Goal: Find contact information: Find contact information

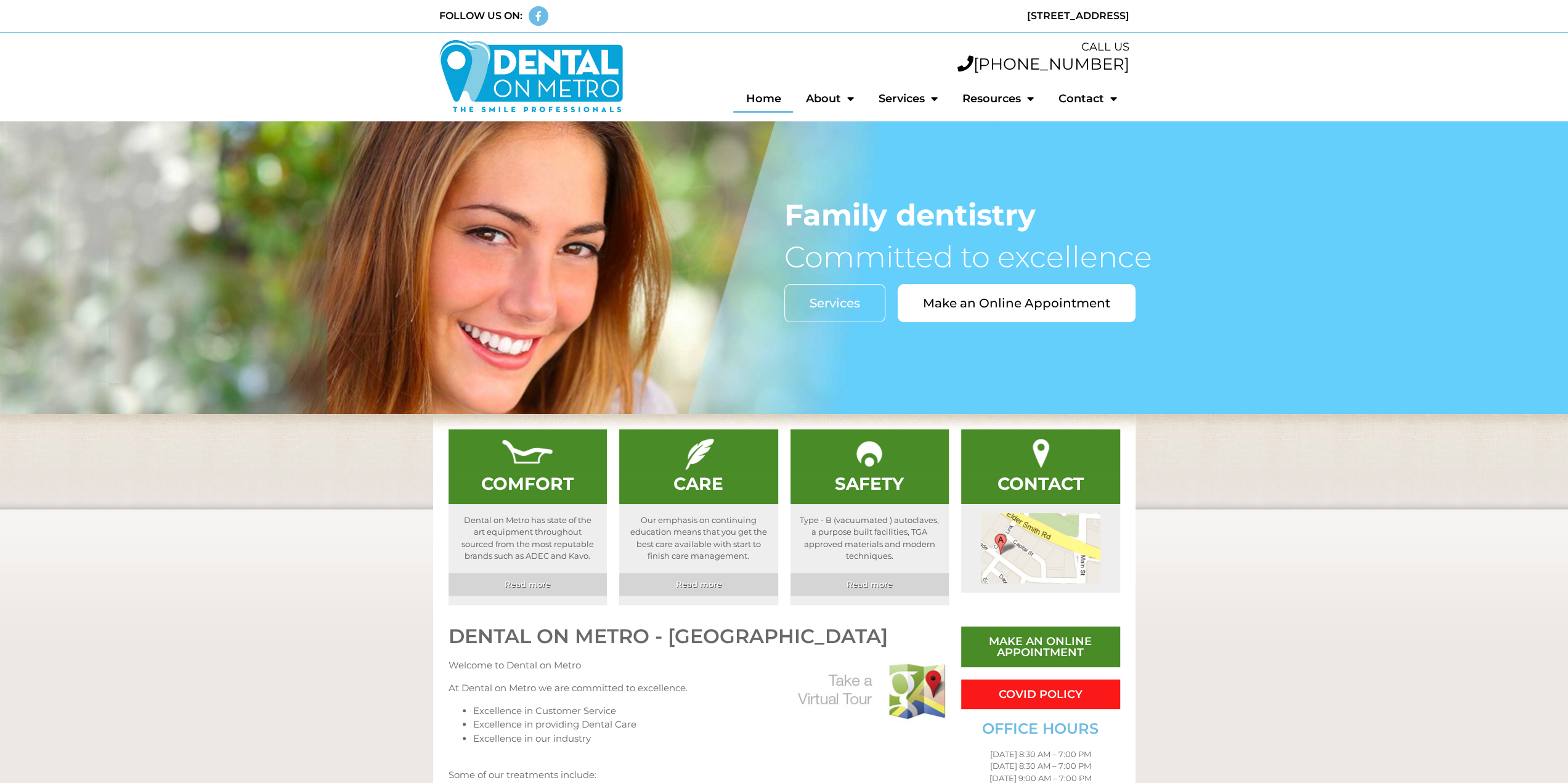
click at [833, 101] on link "About" at bounding box center [829, 98] width 72 height 28
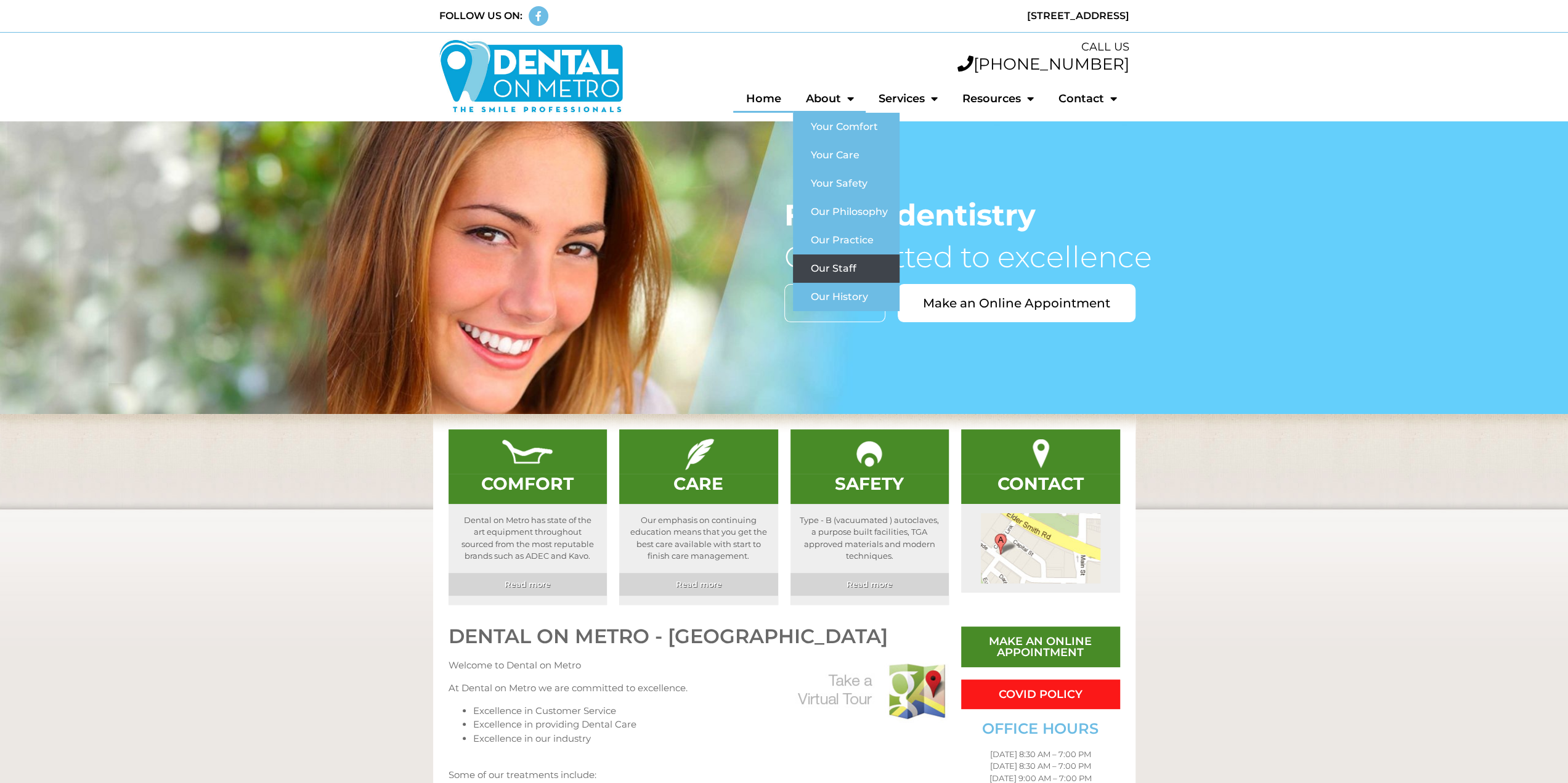
click at [831, 273] on link "Our Staff" at bounding box center [846, 268] width 107 height 28
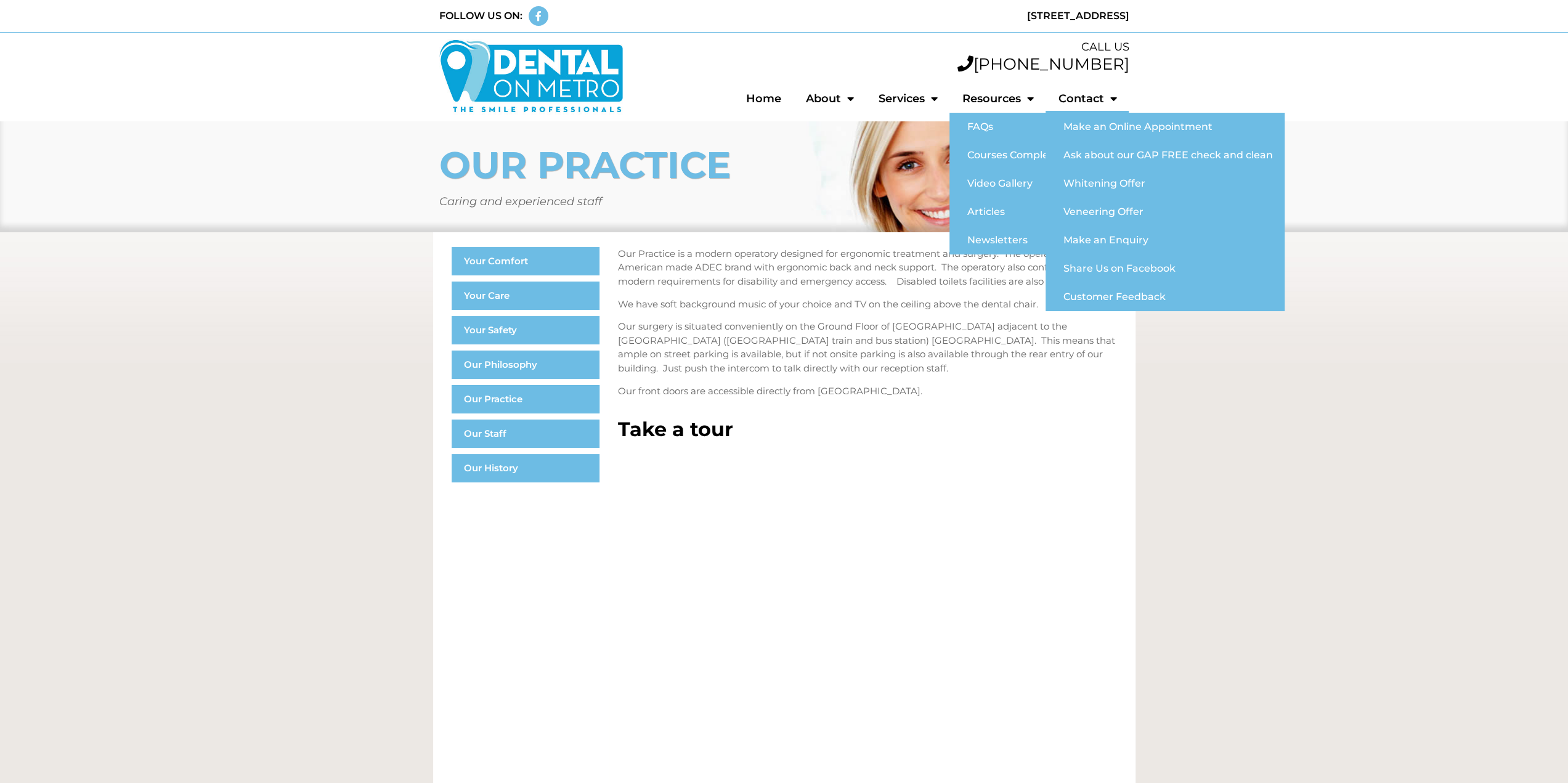
click at [1085, 97] on link "Contact" at bounding box center [1086, 98] width 83 height 28
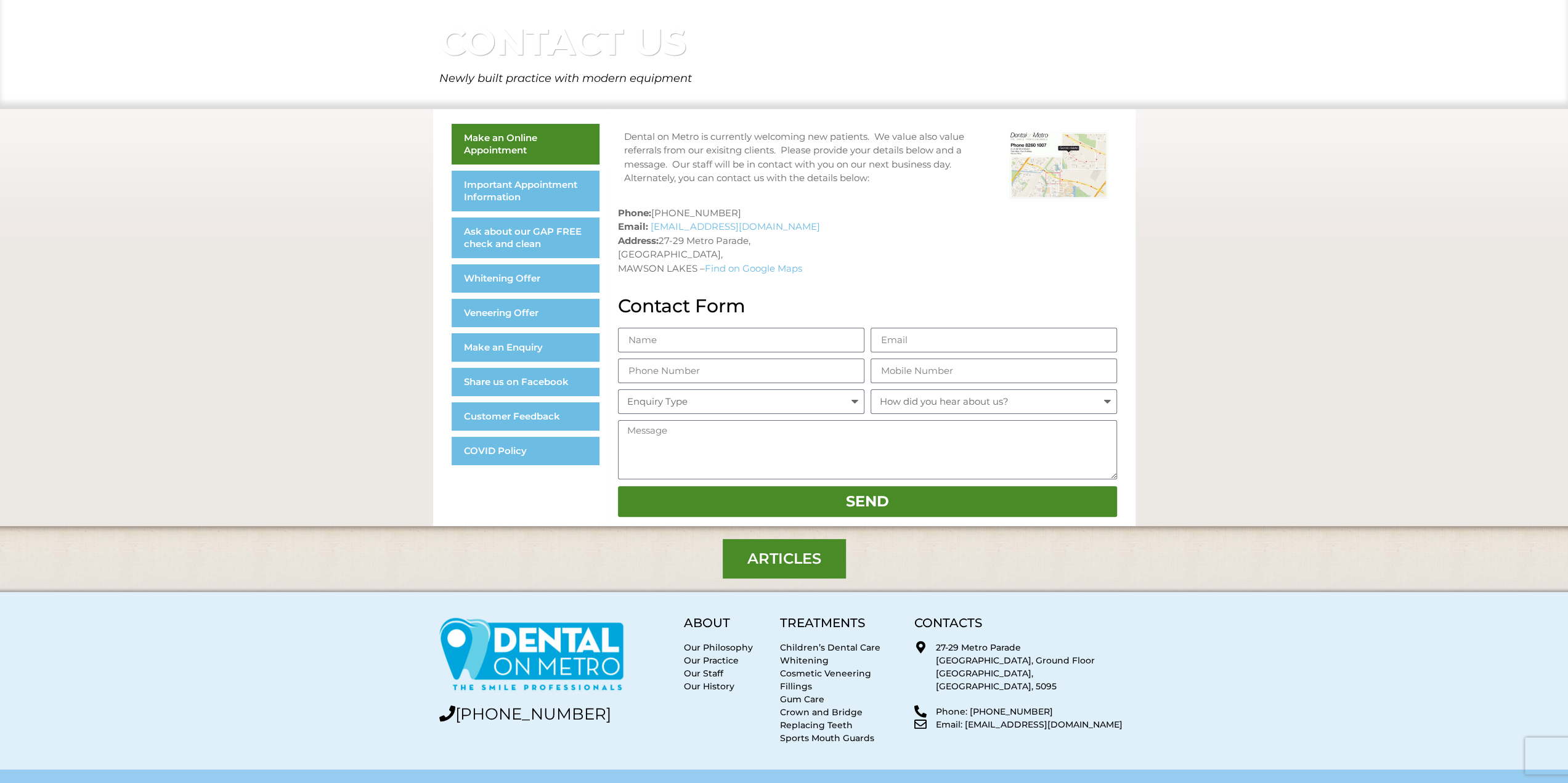
scroll to position [149, 0]
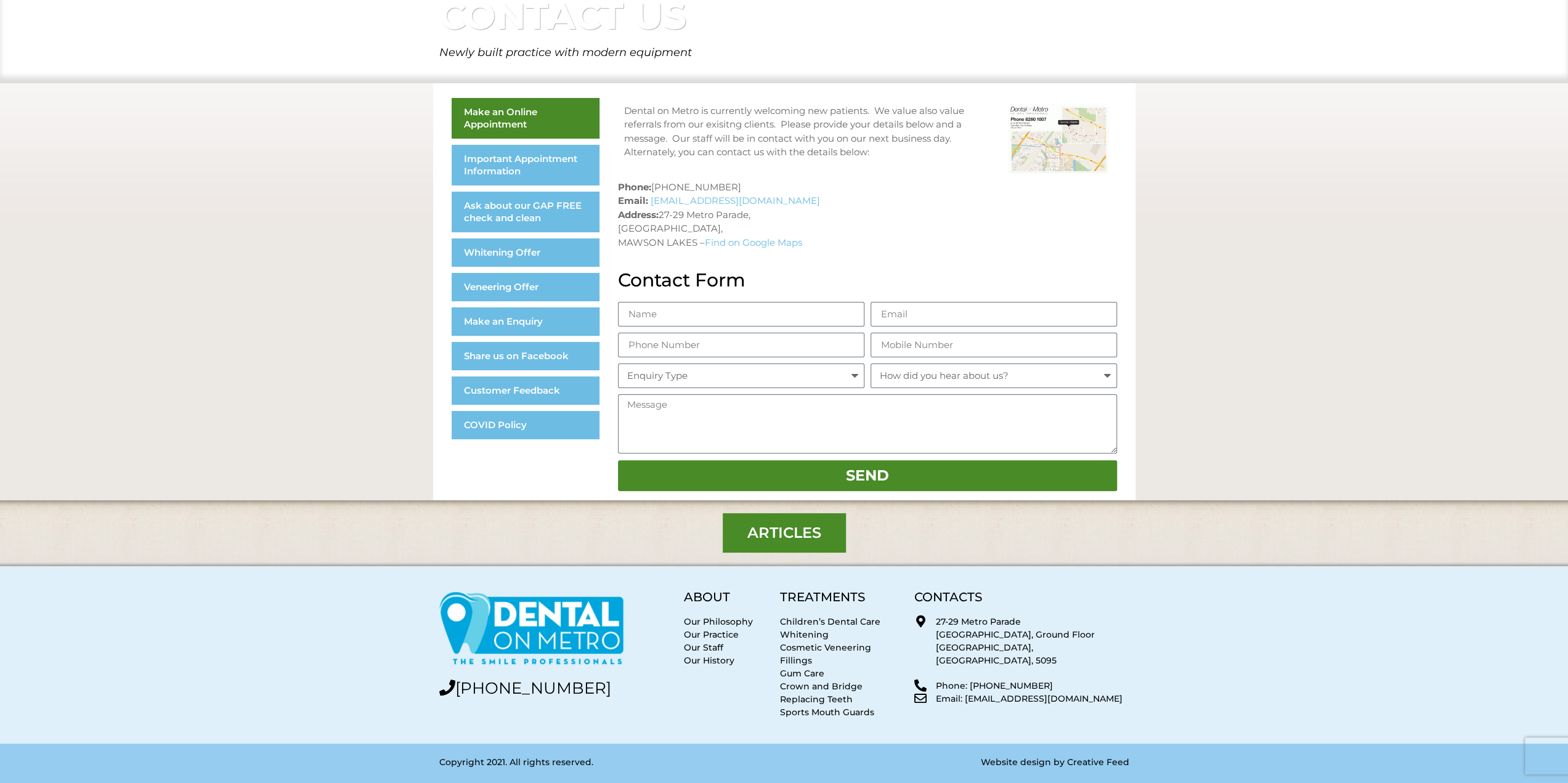
drag, startPoint x: 1114, startPoint y: 686, endPoint x: 966, endPoint y: 693, distance: 148.2
click at [966, 693] on div "CONTACTS 27-29 [GEOGRAPHIC_DATA], [GEOGRAPHIC_DATA] Phone: [PHONE_NUMBER] Email…" at bounding box center [1021, 654] width 227 height 141
copy p "[EMAIL_ADDRESS][DOMAIN_NAME]"
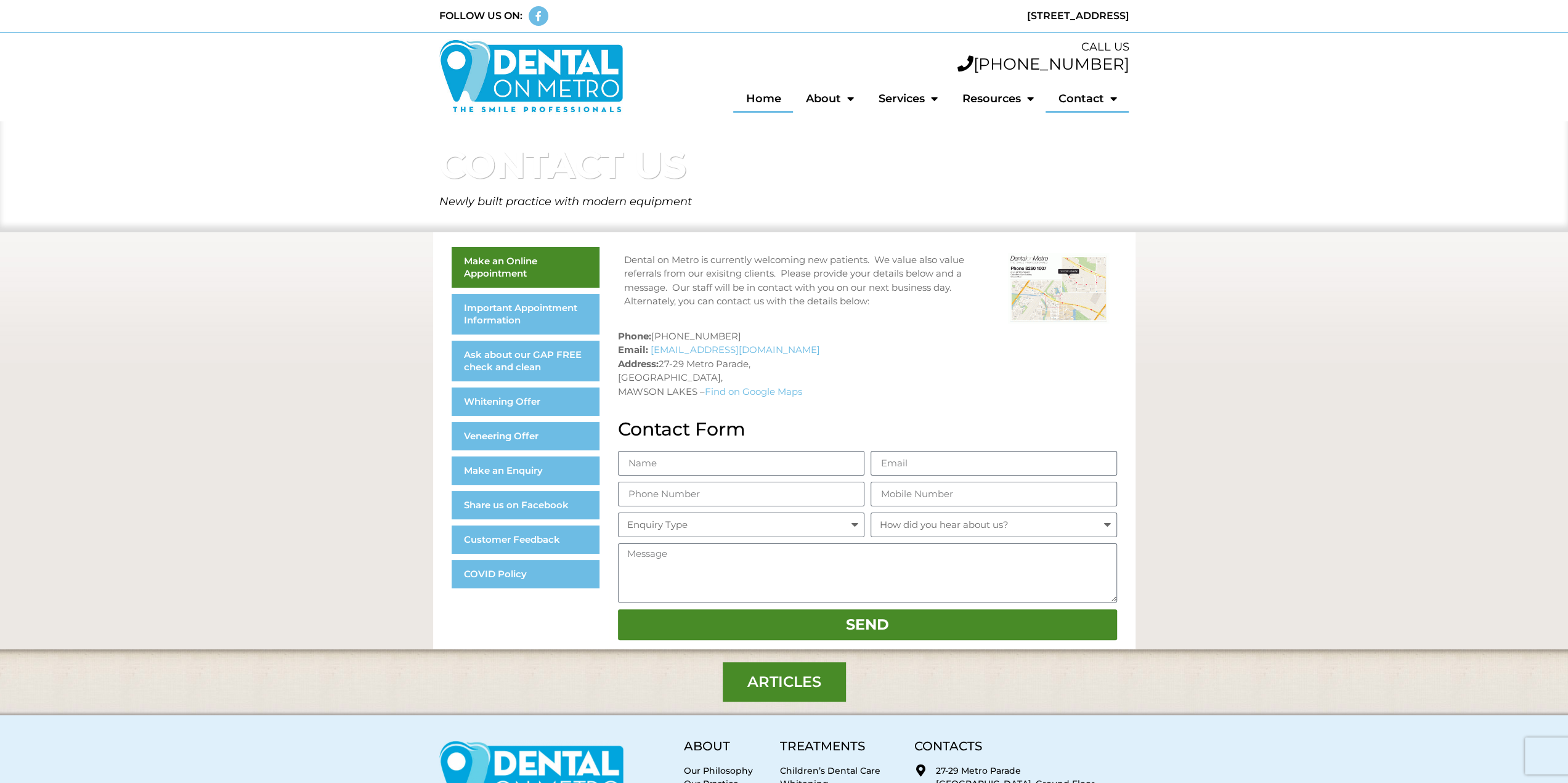
click at [771, 98] on link "Home" at bounding box center [763, 98] width 60 height 28
